Goal: Task Accomplishment & Management: Manage account settings

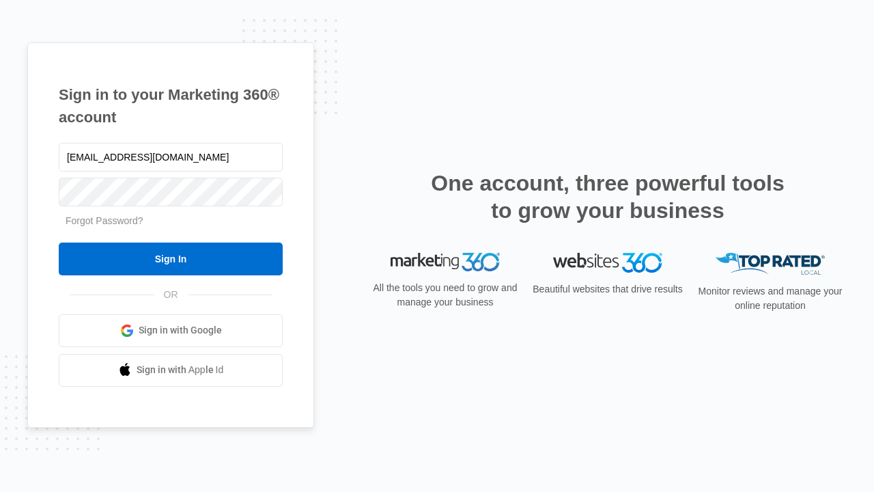
type input "dankie614@gmail.com"
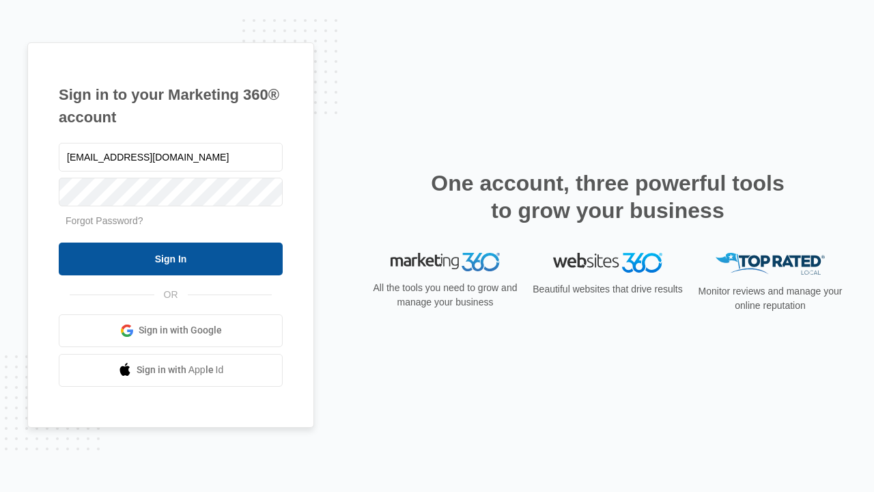
click at [171, 258] on input "Sign In" at bounding box center [171, 258] width 224 height 33
